Goal: Complete application form

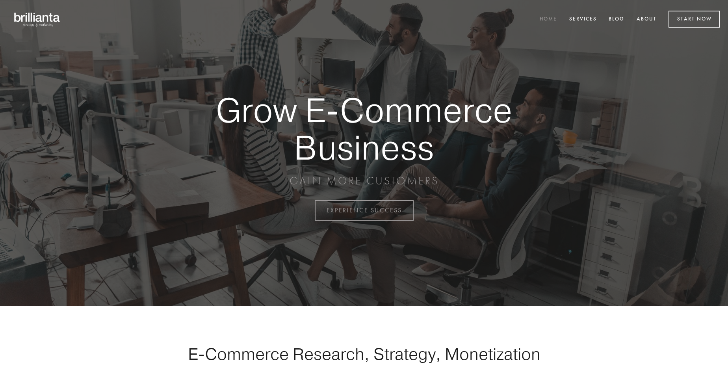
scroll to position [2065, 0]
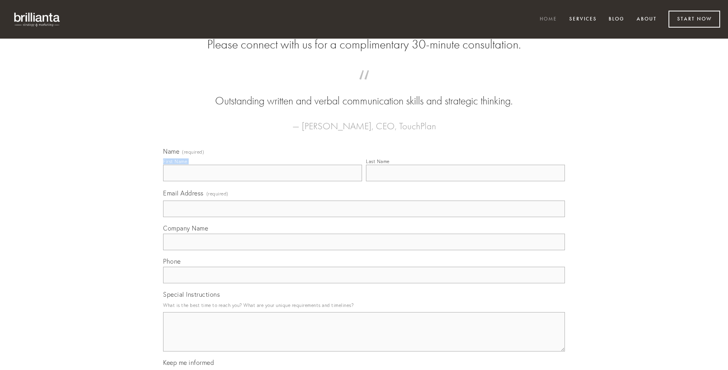
type input "[PERSON_NAME]"
click at [465, 181] on input "Last Name" at bounding box center [465, 173] width 199 height 17
type input "[PERSON_NAME]"
click at [364, 217] on input "Email Address (required)" at bounding box center [364, 209] width 402 height 17
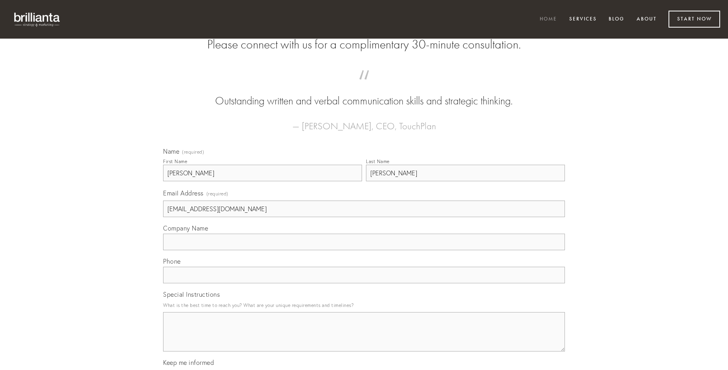
type input "[EMAIL_ADDRESS][DOMAIN_NAME]"
click at [364, 250] on input "Company Name" at bounding box center [364, 242] width 402 height 17
type input "crudelis"
click at [364, 283] on input "text" at bounding box center [364, 275] width 402 height 17
click at [364, 339] on textarea "Special Instructions" at bounding box center [364, 331] width 402 height 39
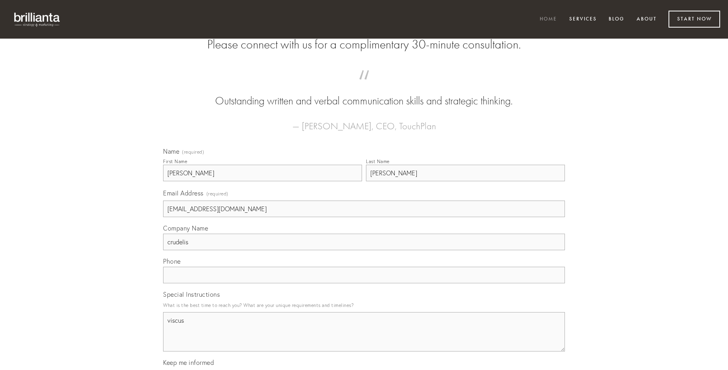
type textarea "viscus"
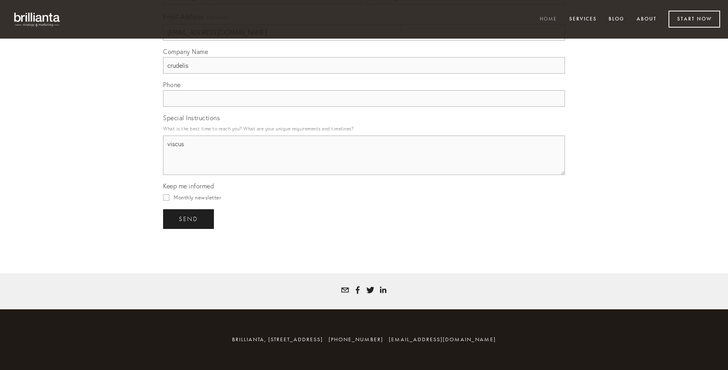
click at [189, 219] on span "send" at bounding box center [188, 219] width 19 height 7
